Goal: Information Seeking & Learning: Learn about a topic

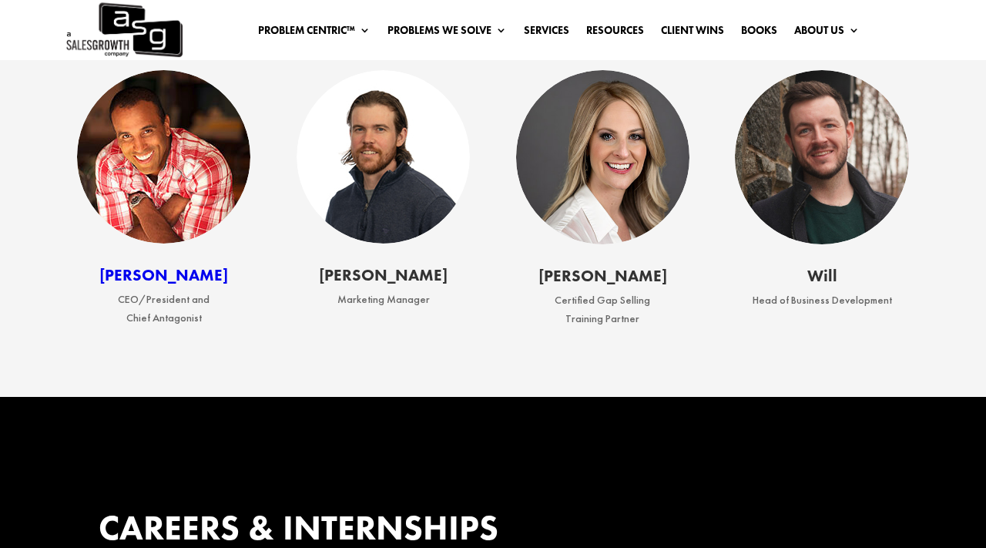
scroll to position [1922, 0]
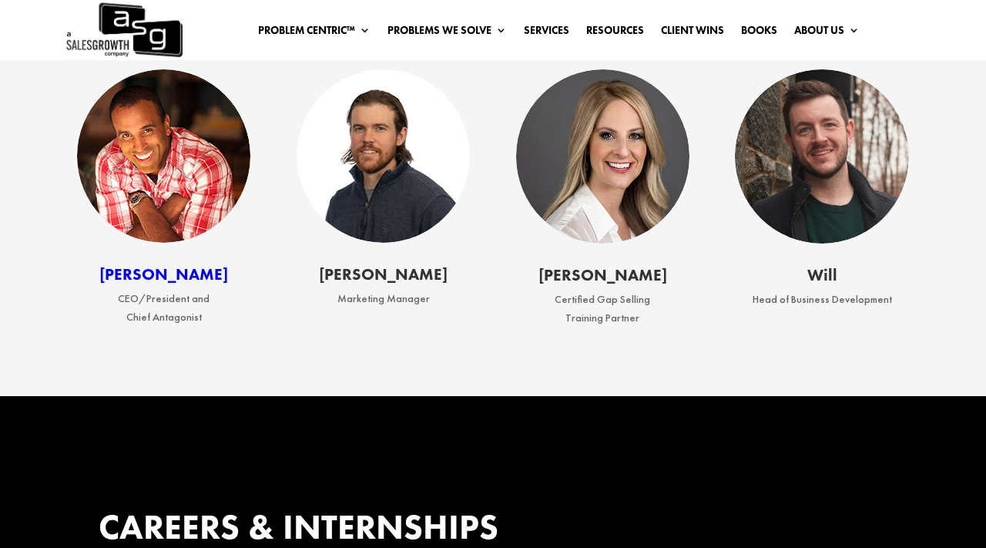
click at [331, 156] on img at bounding box center [383, 155] width 173 height 173
click at [124, 159] on img at bounding box center [163, 155] width 173 height 173
click at [807, 224] on img at bounding box center [821, 155] width 173 height 173
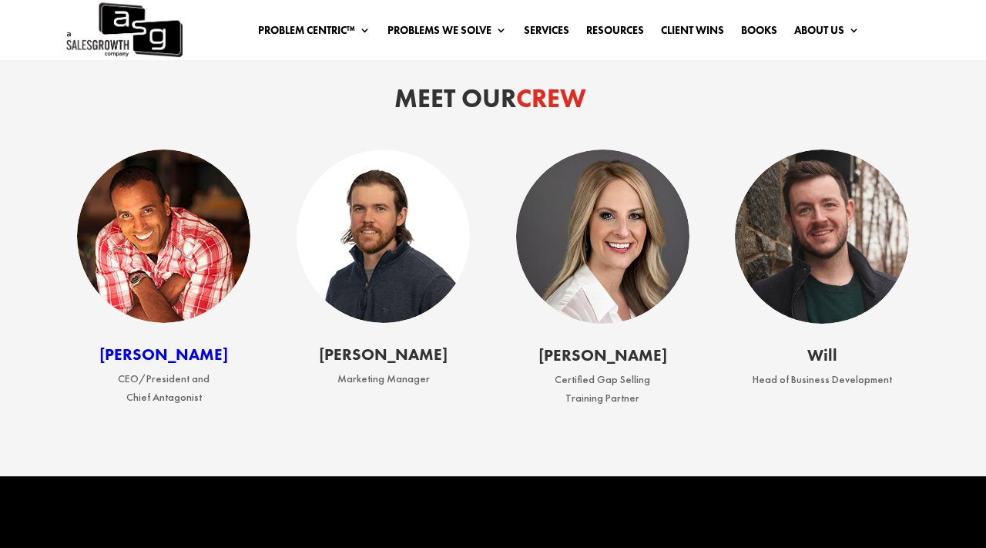
scroll to position [1844, 0]
